Goal: Task Accomplishment & Management: Use online tool/utility

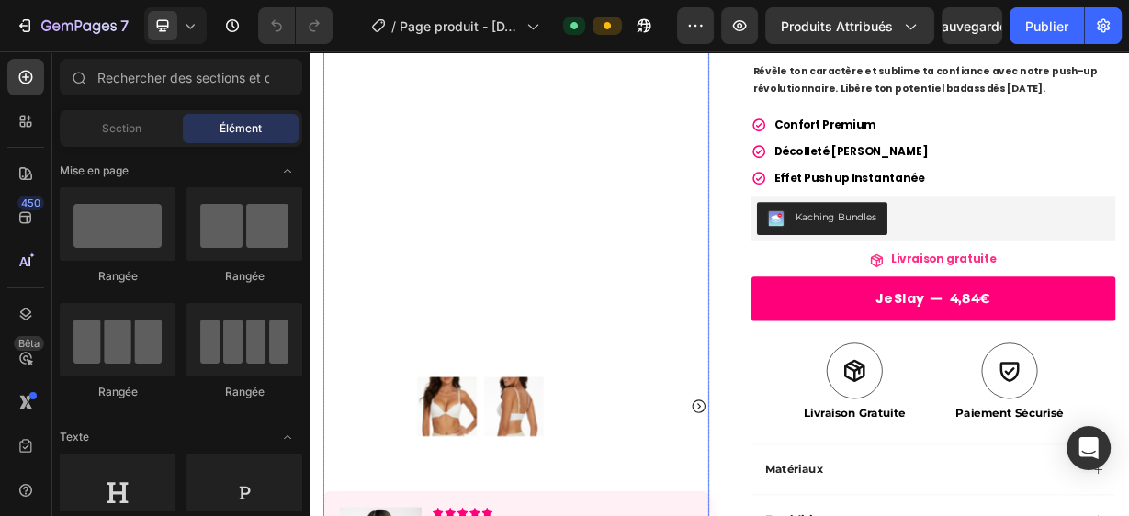
scroll to position [229, 0]
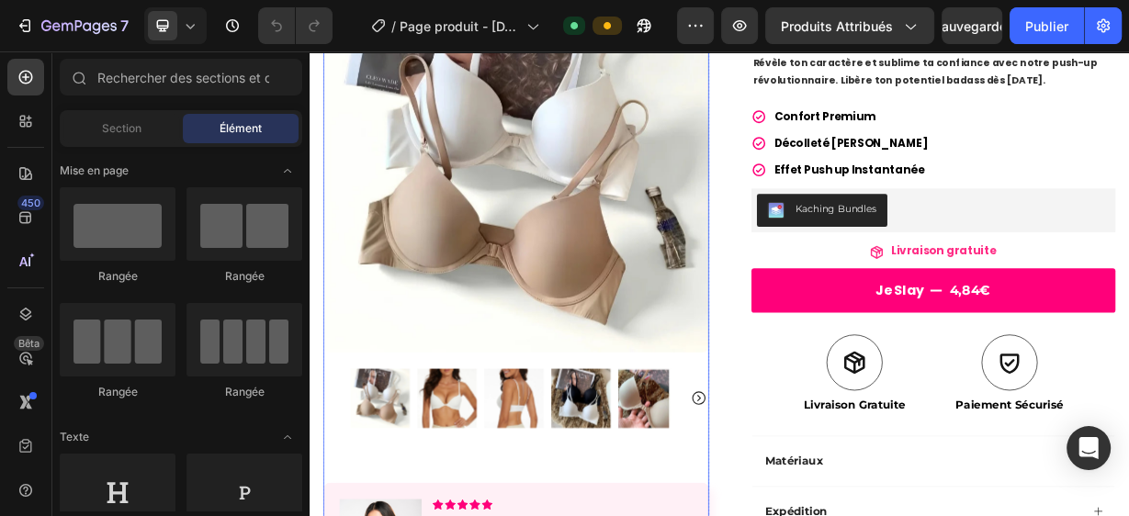
drag, startPoint x: 702, startPoint y: 280, endPoint x: 1061, endPoint y: 387, distance: 374.8
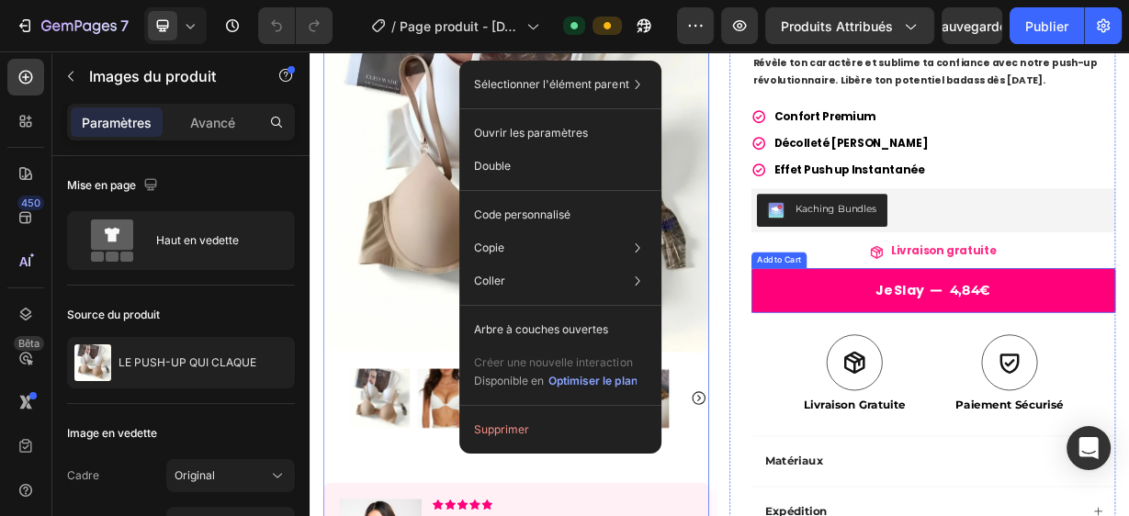
click at [1061, 365] on button "Je slay 4,84€" at bounding box center [1149, 375] width 490 height 60
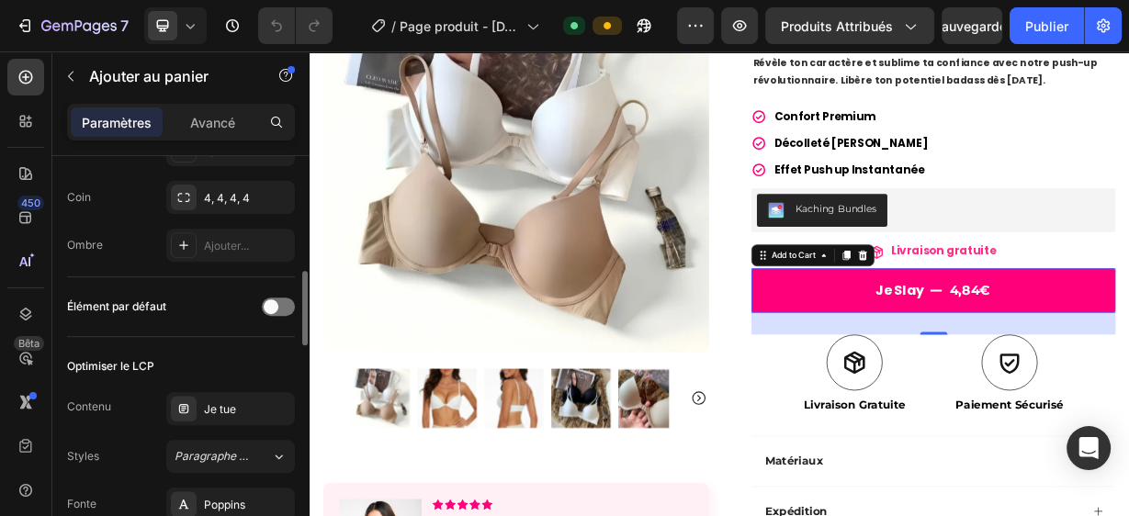
scroll to position [635, 0]
click at [271, 302] on span at bounding box center [271, 305] width 15 height 15
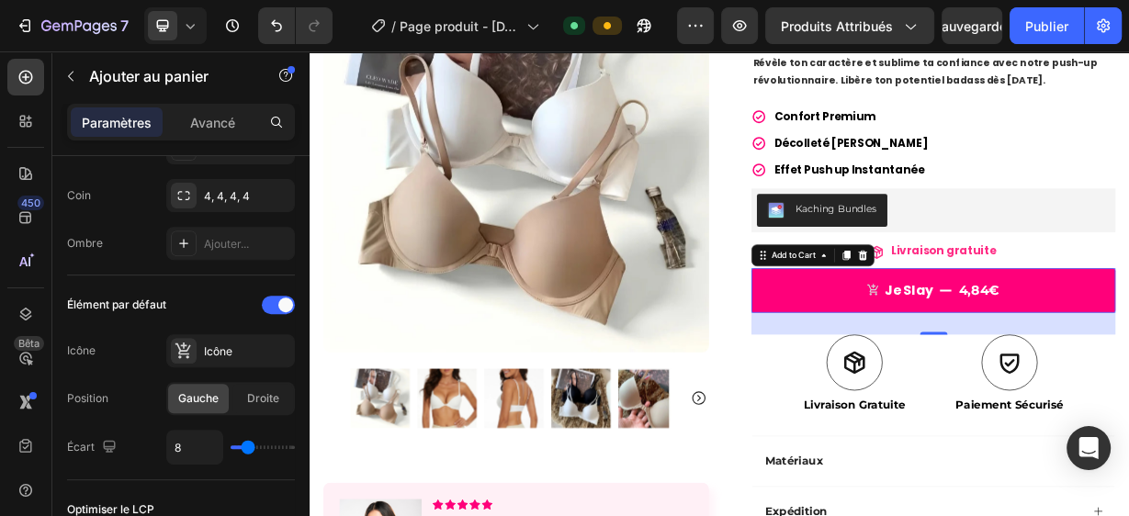
click at [271, 302] on div at bounding box center [278, 305] width 33 height 18
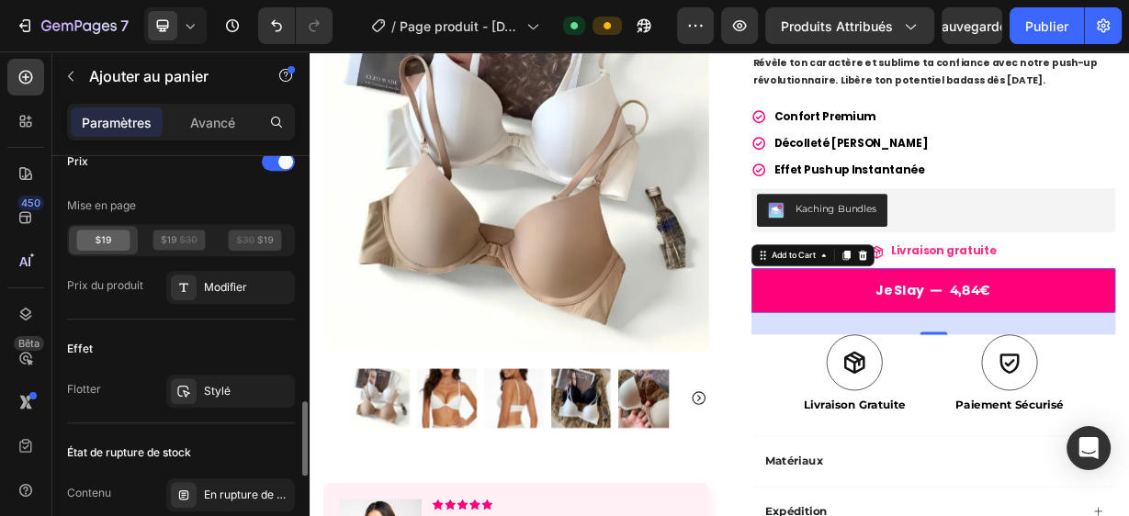
scroll to position [1341, 0]
click at [170, 228] on icon at bounding box center [179, 237] width 53 height 21
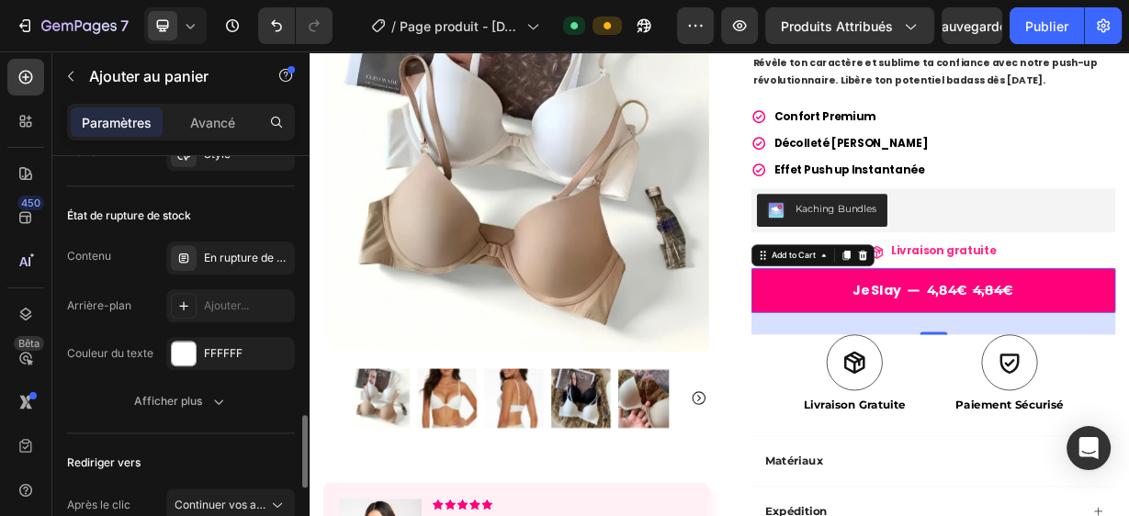
scroll to position [1598, 0]
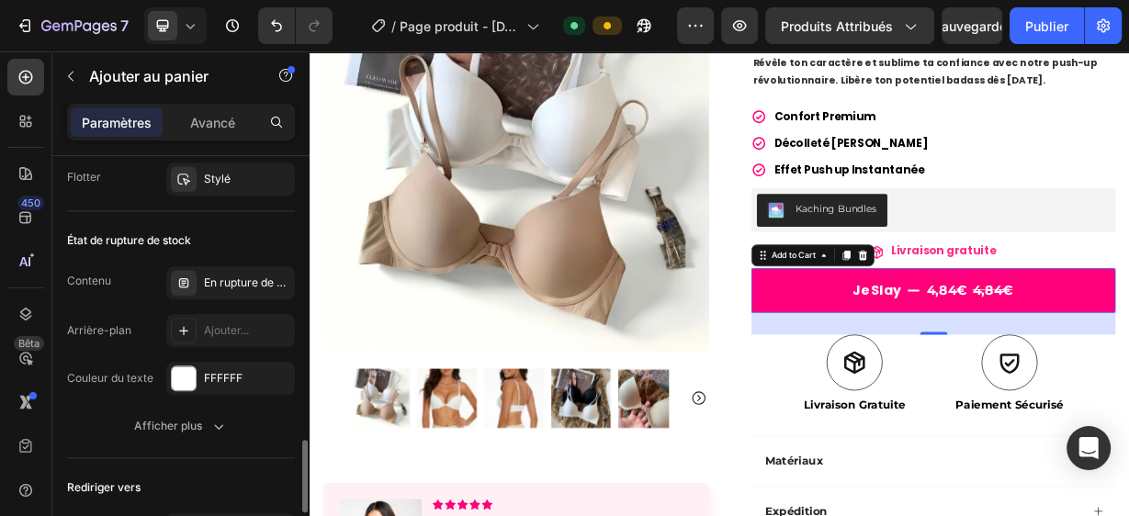
click at [196, 267] on div "En rupture de stock" at bounding box center [230, 283] width 129 height 33
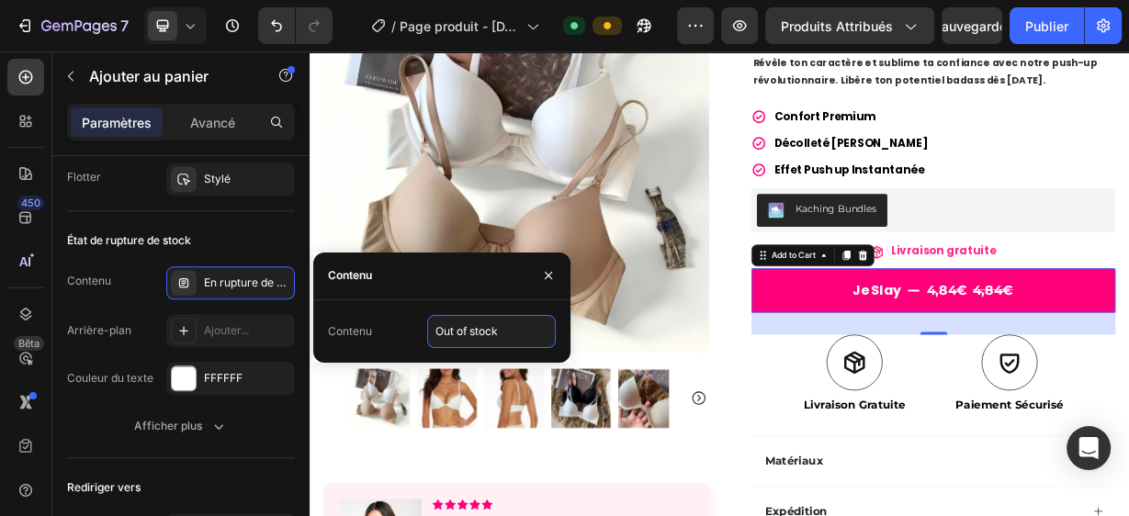
click at [453, 323] on input "Out of stock" at bounding box center [491, 331] width 129 height 33
type input "e"
type input "En rupture de stock"
click at [242, 243] on div "État de rupture de stock" at bounding box center [181, 240] width 228 height 29
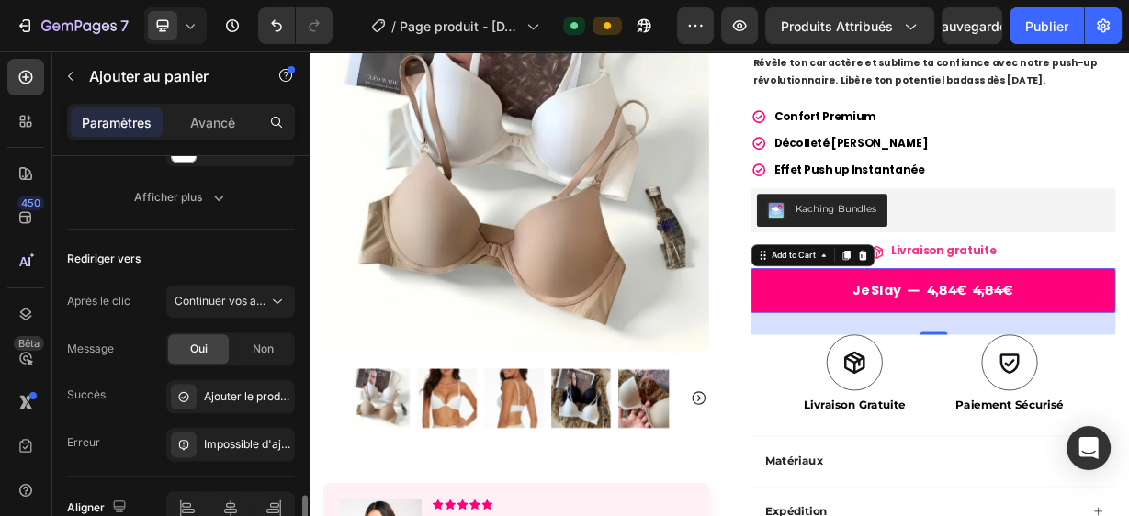
scroll to position [1840, 0]
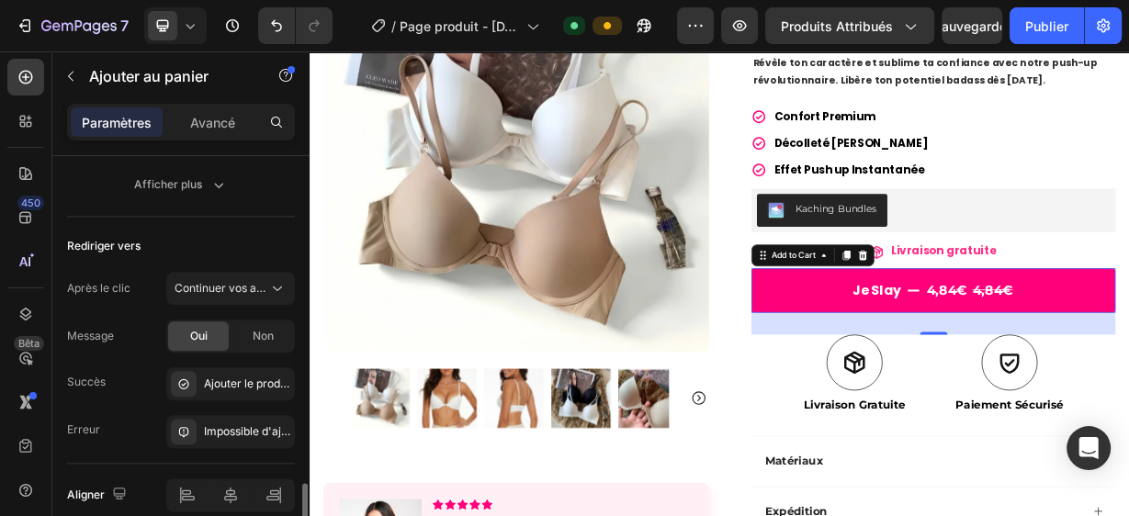
click at [261, 299] on div "Après le clic Continuer vos achats Message Oui Non Succès Ajouter le produit au…" at bounding box center [181, 360] width 228 height 176
click at [259, 284] on font "Continuer vos achats" at bounding box center [230, 288] width 110 height 14
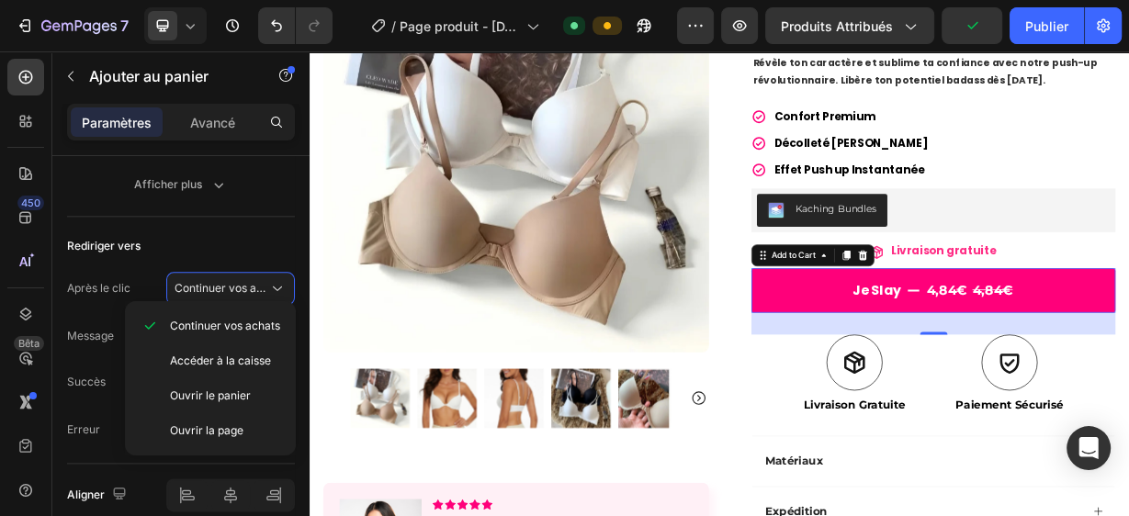
click at [242, 247] on div "Rediriger vers" at bounding box center [181, 246] width 228 height 29
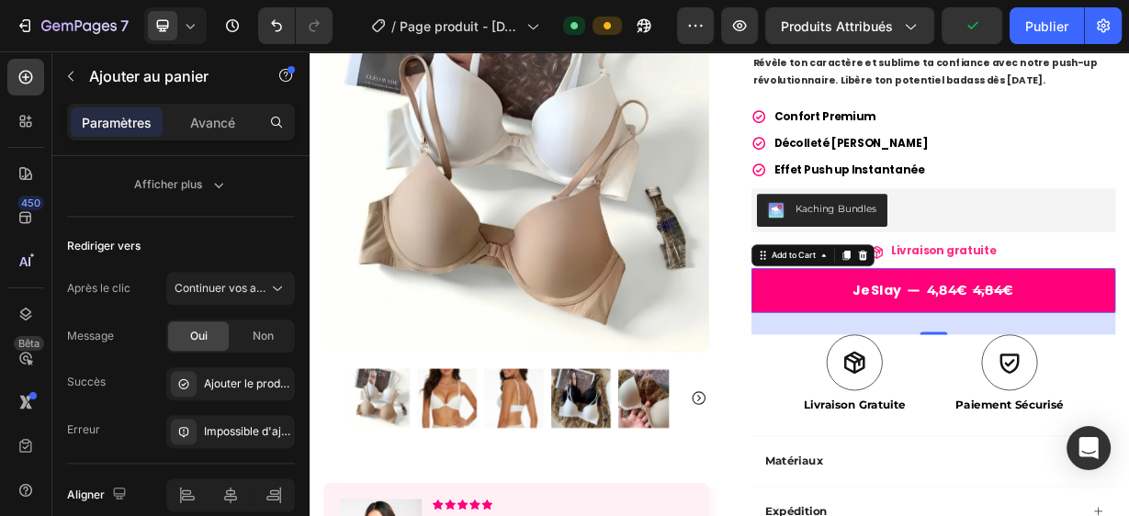
scroll to position [1916, 0]
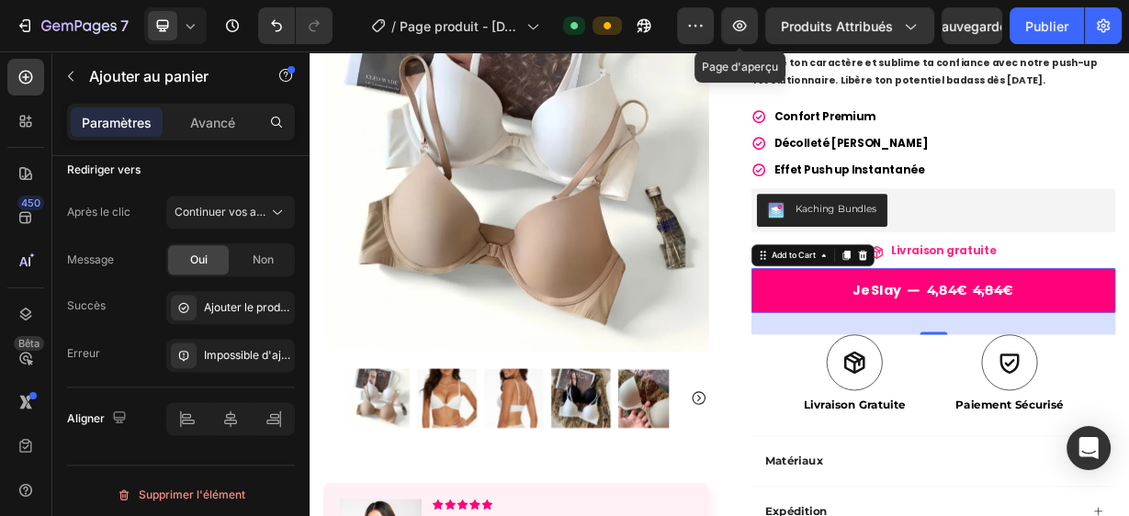
click at [742, 30] on icon "button" at bounding box center [740, 25] width 14 height 11
